Goal: Information Seeking & Learning: Find specific page/section

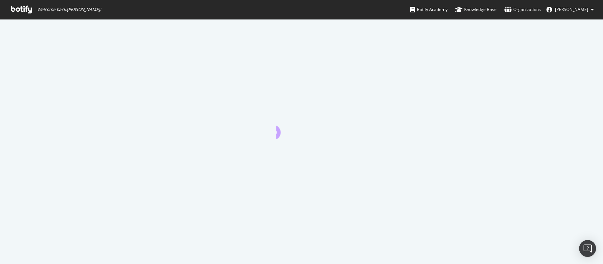
click at [355, 116] on div at bounding box center [301, 141] width 603 height 244
click at [14, 8] on icon at bounding box center [21, 10] width 21 height 8
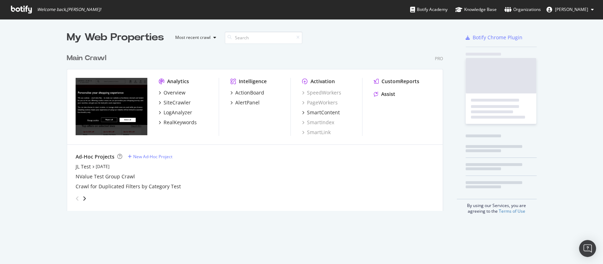
scroll to position [159, 375]
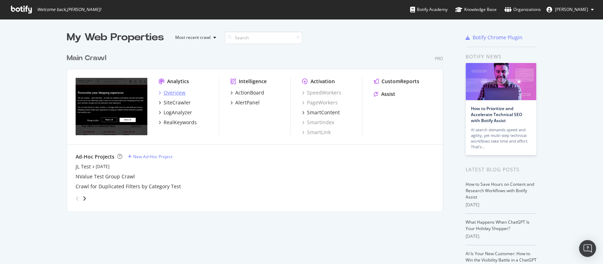
click at [176, 92] on div "Overview" at bounding box center [175, 92] width 22 height 7
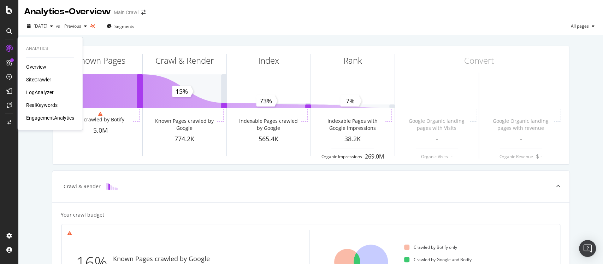
click at [52, 104] on div "RealKeywords" at bounding box center [41, 104] width 31 height 7
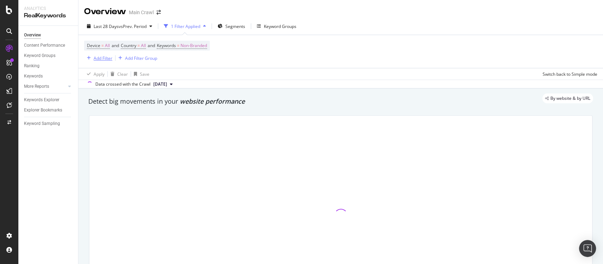
click at [96, 59] on div "Add Filter" at bounding box center [103, 58] width 19 height 6
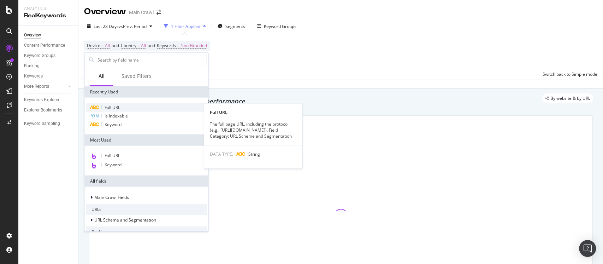
click at [106, 109] on span "Full URL" at bounding box center [113, 107] width 16 height 6
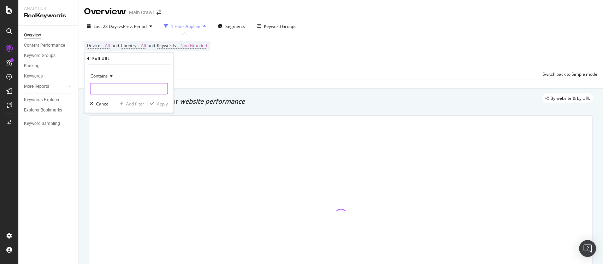
click at [127, 89] on input "text" at bounding box center [128, 88] width 77 height 11
paste input "N-54y5Z54oe"
type input "N-54y5Z54oe"
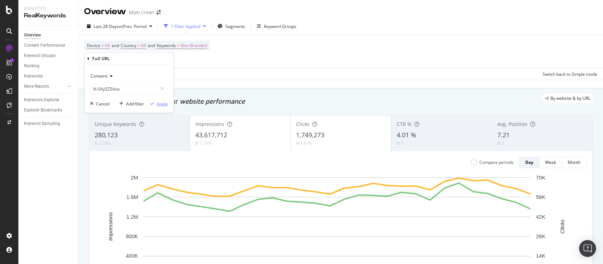
click at [159, 103] on div "Apply" at bounding box center [162, 103] width 11 height 6
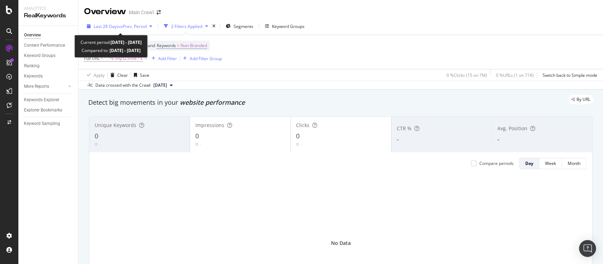
click at [125, 27] on span "vs Prev. Period" at bounding box center [133, 26] width 28 height 6
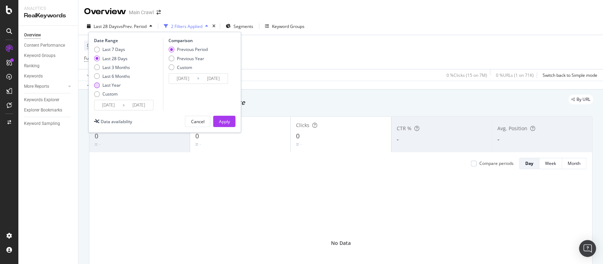
click at [97, 86] on div "Last Year" at bounding box center [97, 85] width 6 height 6
type input "[DATE]"
click at [220, 125] on div "Apply" at bounding box center [224, 121] width 11 height 11
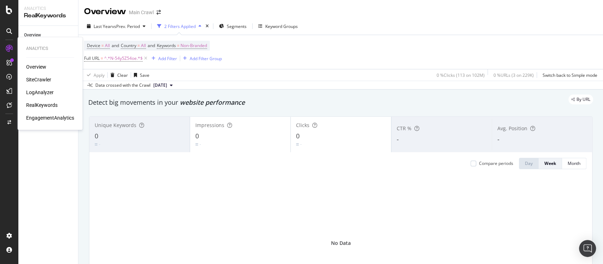
click at [39, 94] on div "LogAnalyzer" at bounding box center [40, 92] width 28 height 7
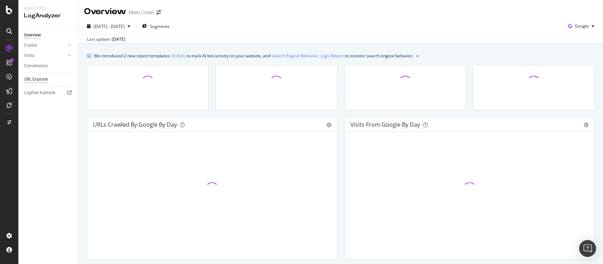
click at [37, 78] on div "URL Explorer" at bounding box center [36, 79] width 24 height 7
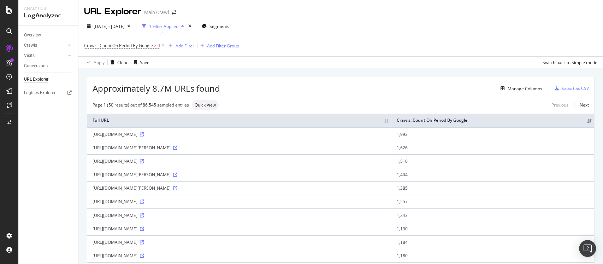
click at [185, 46] on div "Add Filter" at bounding box center [185, 46] width 19 height 6
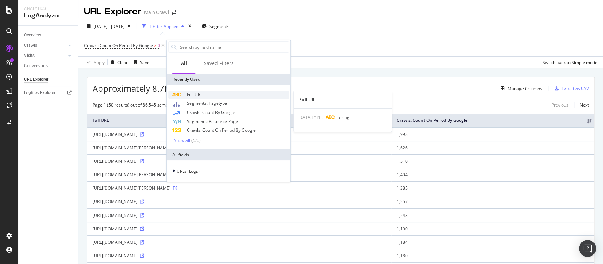
click at [196, 92] on span "Full URL" at bounding box center [195, 95] width 16 height 6
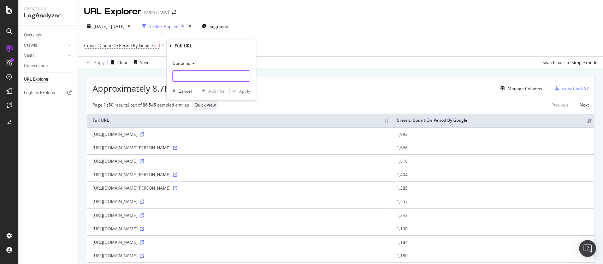
click at [200, 76] on input "text" at bounding box center [211, 75] width 77 height 11
paste input "N-54y5Z54oe"
type input "N-54y5Z54oe"
click at [236, 88] on div "Apply" at bounding box center [240, 91] width 20 height 6
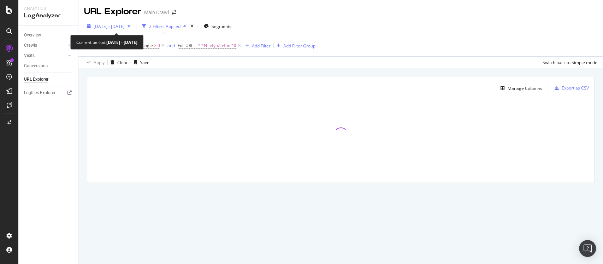
click at [133, 28] on div "[DATE] - [DATE]" at bounding box center [108, 26] width 49 height 11
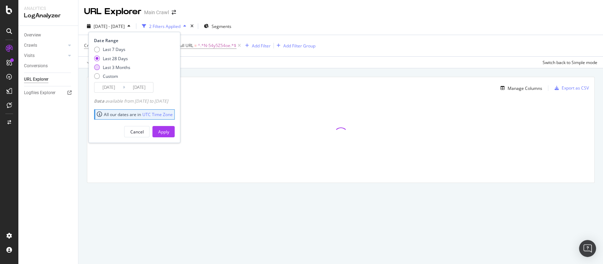
click at [98, 67] on div "Last 3 Months" at bounding box center [97, 67] width 6 height 6
click at [98, 77] on div "Custom" at bounding box center [97, 76] width 6 height 6
click at [107, 86] on input "[DATE]" at bounding box center [108, 87] width 28 height 10
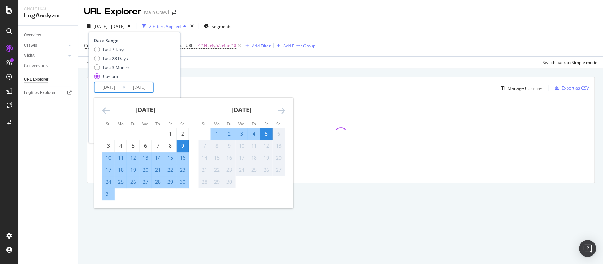
click at [105, 106] on icon "Move backward to switch to the previous month." at bounding box center [105, 110] width 7 height 8
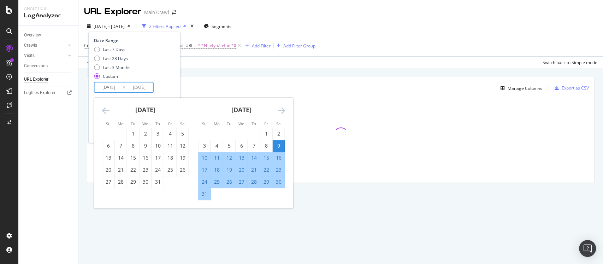
click at [105, 106] on icon "Move backward to switch to the previous month." at bounding box center [105, 110] width 7 height 8
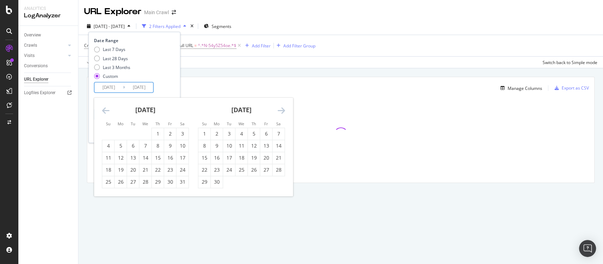
click at [105, 106] on icon "Move backward to switch to the previous month." at bounding box center [105, 110] width 7 height 8
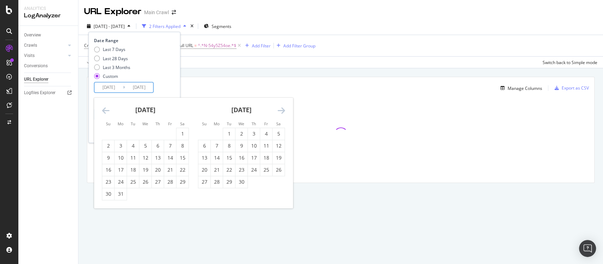
click at [105, 106] on icon "Move backward to switch to the previous month." at bounding box center [105, 110] width 7 height 8
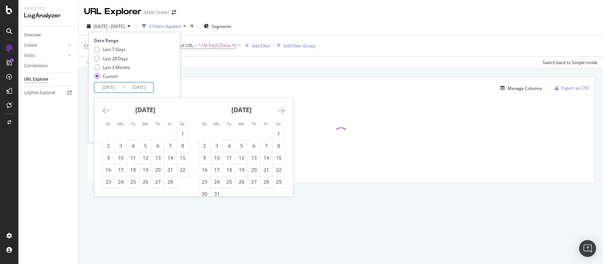
click at [105, 106] on icon "Move backward to switch to the previous month." at bounding box center [105, 110] width 7 height 8
click at [204, 129] on div "1" at bounding box center [204, 134] width 12 height 12
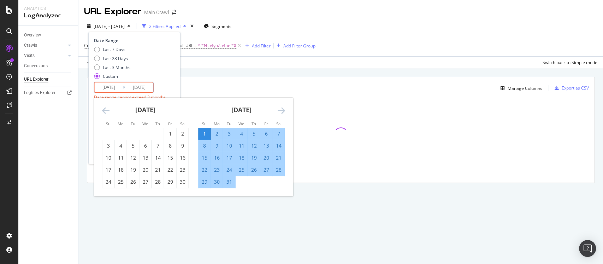
click at [172, 72] on div "Last 7 Days Last 28 Days Last 3 Months Custom" at bounding box center [133, 64] width 79 height 36
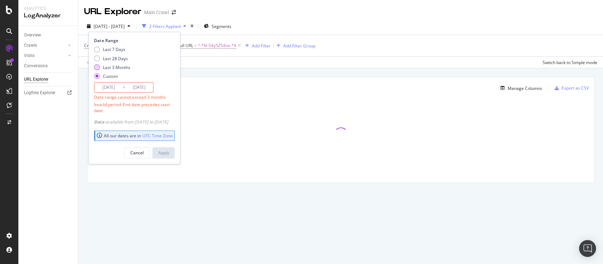
click at [98, 67] on div "Last 3 Months" at bounding box center [97, 67] width 6 height 6
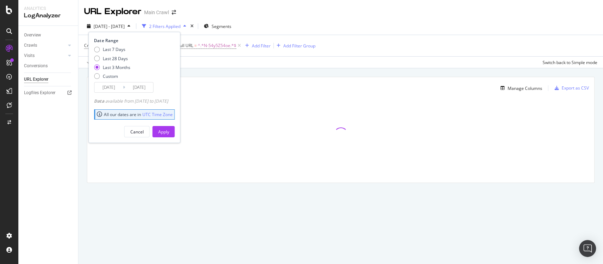
type input "[DATE]"
click at [175, 130] on button "Apply" at bounding box center [163, 131] width 22 height 11
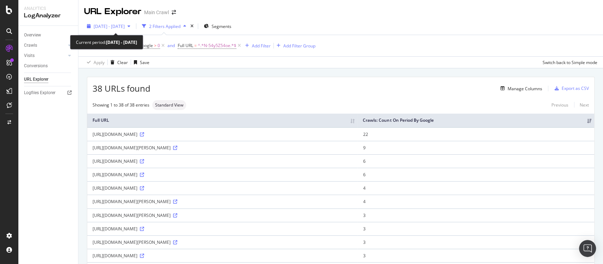
click at [133, 26] on div "button" at bounding box center [129, 26] width 8 height 4
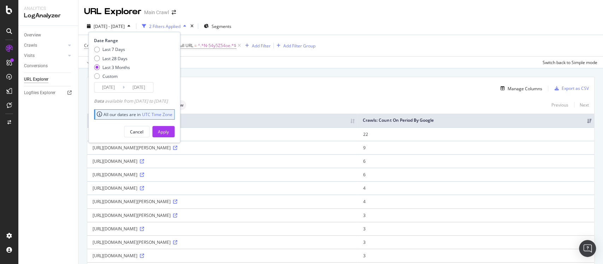
click at [133, 26] on div "button" at bounding box center [129, 26] width 8 height 4
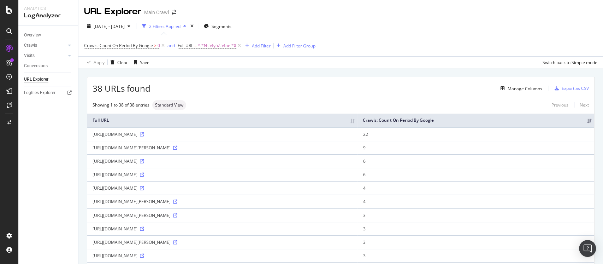
click at [528, 85] on div "Manage Columns" at bounding box center [520, 88] width 45 height 8
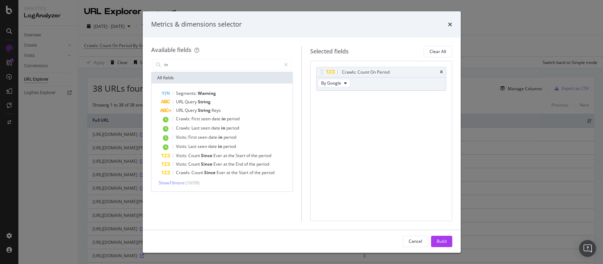
type input "i"
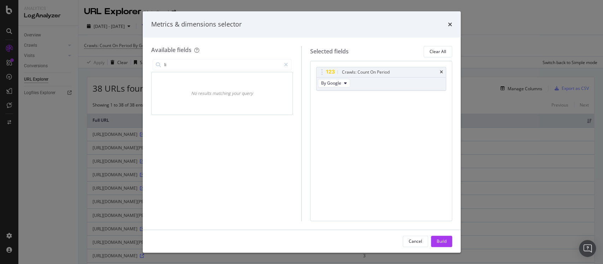
type input "l"
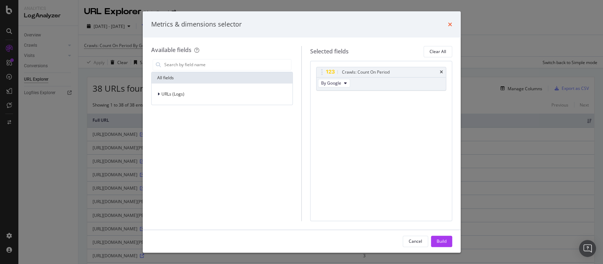
click at [450, 22] on icon "times" at bounding box center [450, 25] width 4 height 6
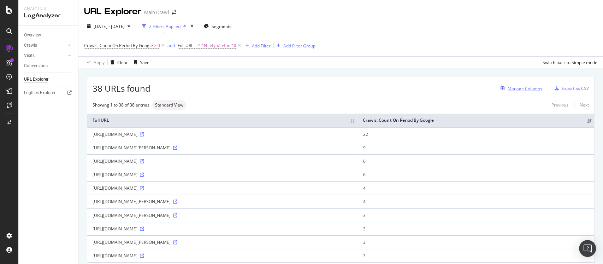
click at [523, 87] on div "Manage Columns" at bounding box center [525, 89] width 35 height 6
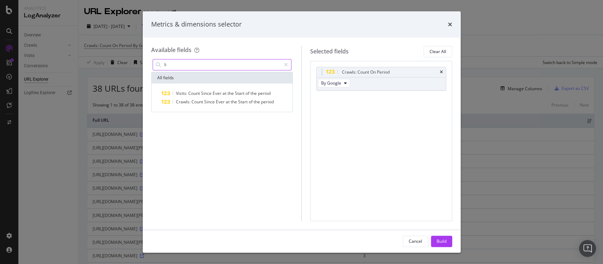
type input "l"
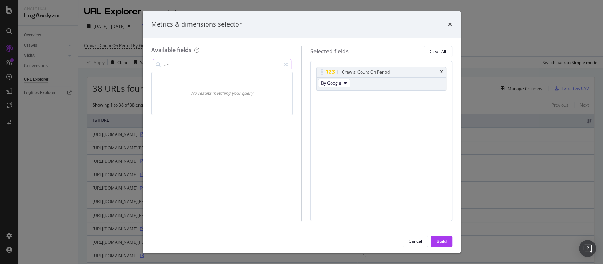
type input "a"
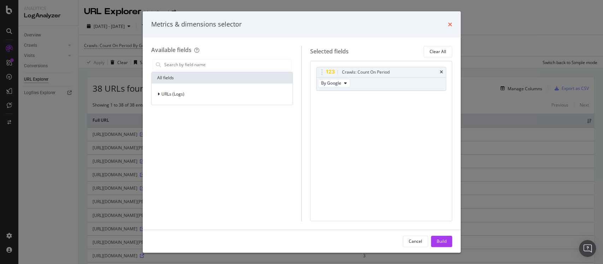
click at [450, 25] on icon "times" at bounding box center [450, 25] width 4 height 6
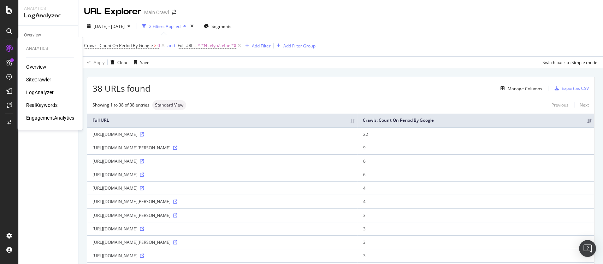
click at [42, 78] on div "SiteCrawler" at bounding box center [38, 79] width 25 height 7
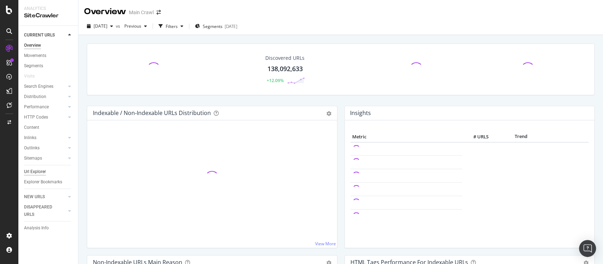
click at [31, 172] on div "Url Explorer" at bounding box center [35, 171] width 22 height 7
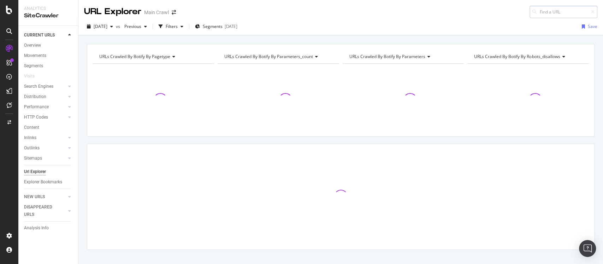
click at [539, 11] on input at bounding box center [564, 12] width 68 height 12
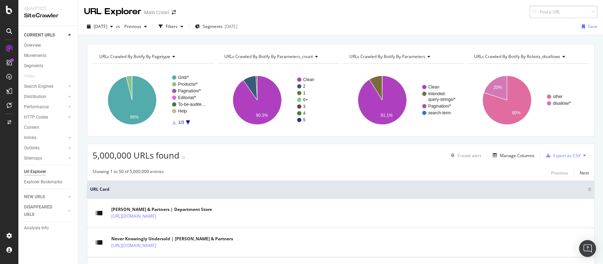
click at [546, 13] on input at bounding box center [564, 12] width 68 height 12
click at [548, 13] on input at bounding box center [564, 12] width 68 height 12
paste input "N-54y5Z54oe"
type input "N-54y5Z54oe"
click at [178, 27] on div "Filters" at bounding box center [172, 26] width 12 height 6
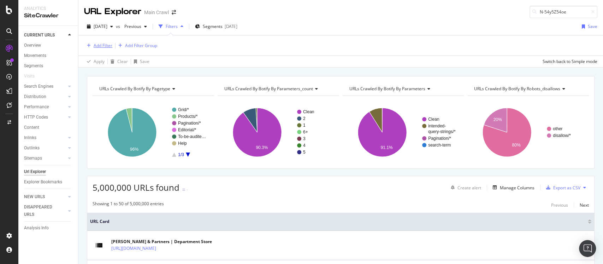
click at [95, 43] on div "Add Filter" at bounding box center [103, 45] width 19 height 6
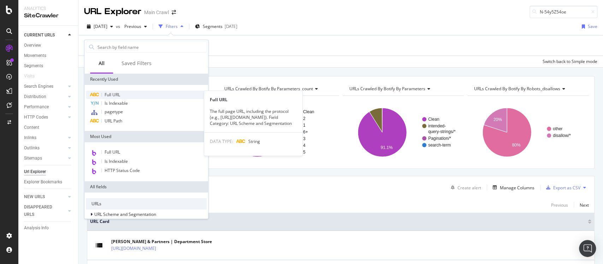
click at [123, 95] on div "Full URL" at bounding box center [146, 94] width 121 height 8
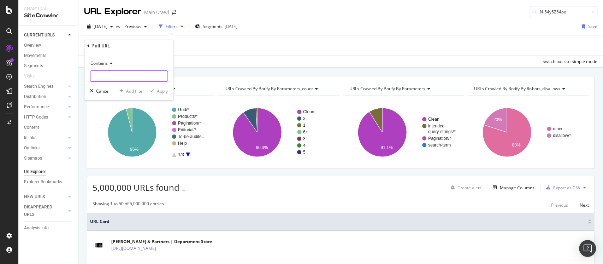
click at [125, 75] on input "text" at bounding box center [128, 75] width 77 height 11
paste input "N-54y5Z54oe"
type input "N-54y5Z54oe"
click at [161, 92] on div "Apply" at bounding box center [162, 91] width 11 height 6
